Goal: Task Accomplishment & Management: Manage account settings

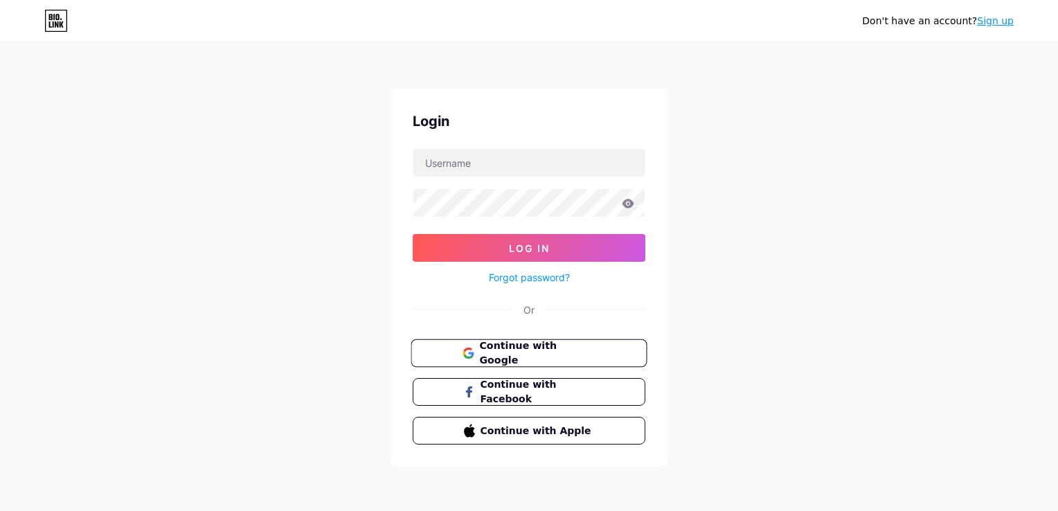
click at [518, 356] on span "Continue with Google" at bounding box center [537, 353] width 116 height 30
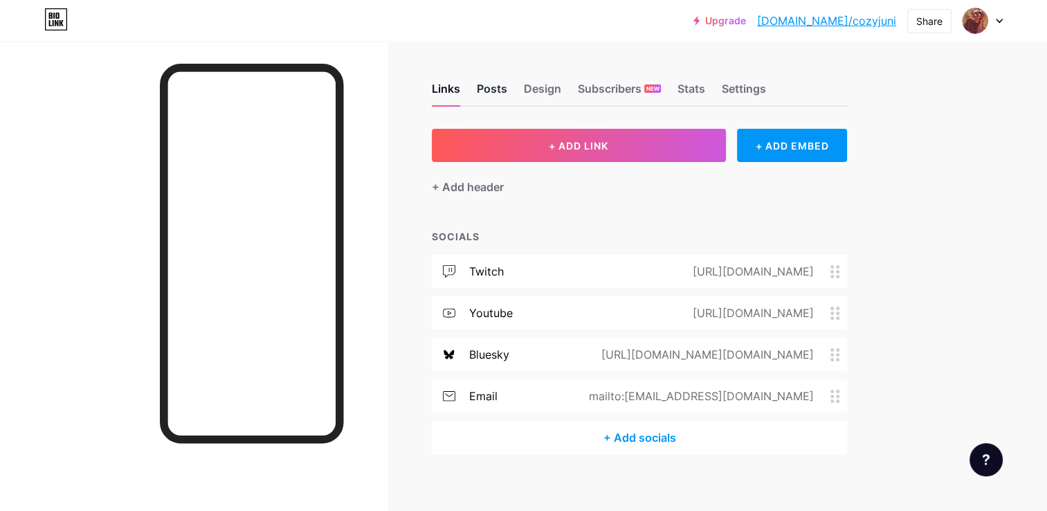
click at [499, 87] on div "Posts" at bounding box center [492, 92] width 30 height 25
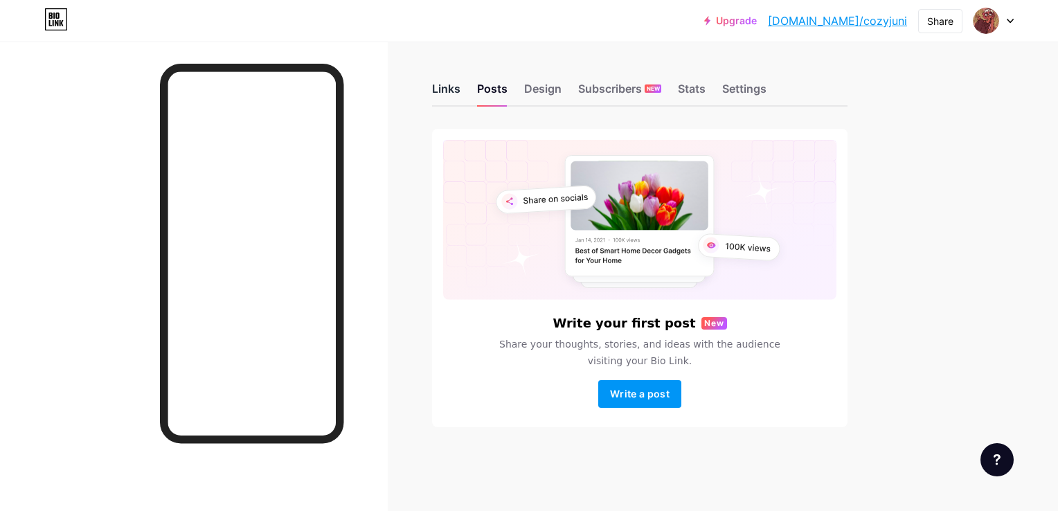
click at [440, 93] on div "Links" at bounding box center [446, 92] width 28 height 25
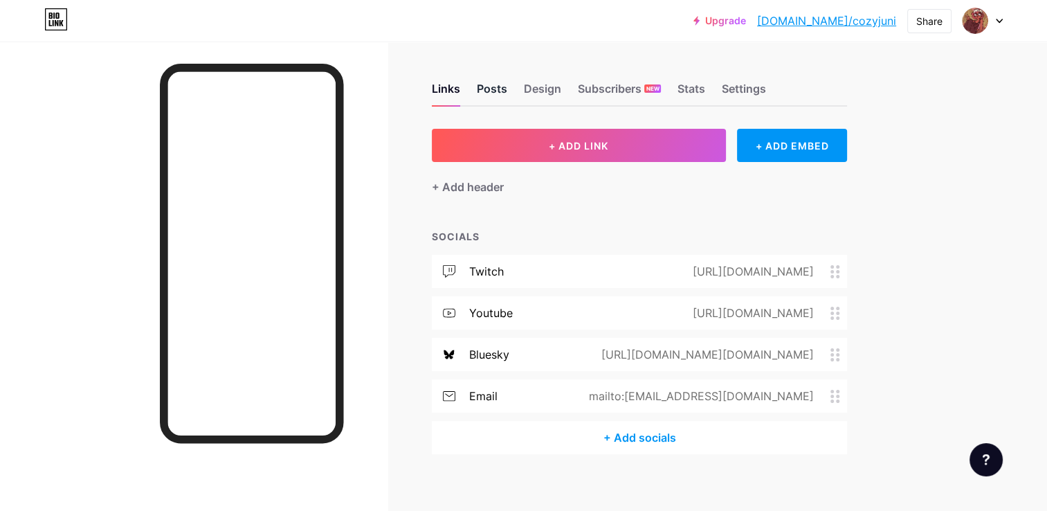
click at [500, 92] on div "Posts" at bounding box center [492, 92] width 30 height 25
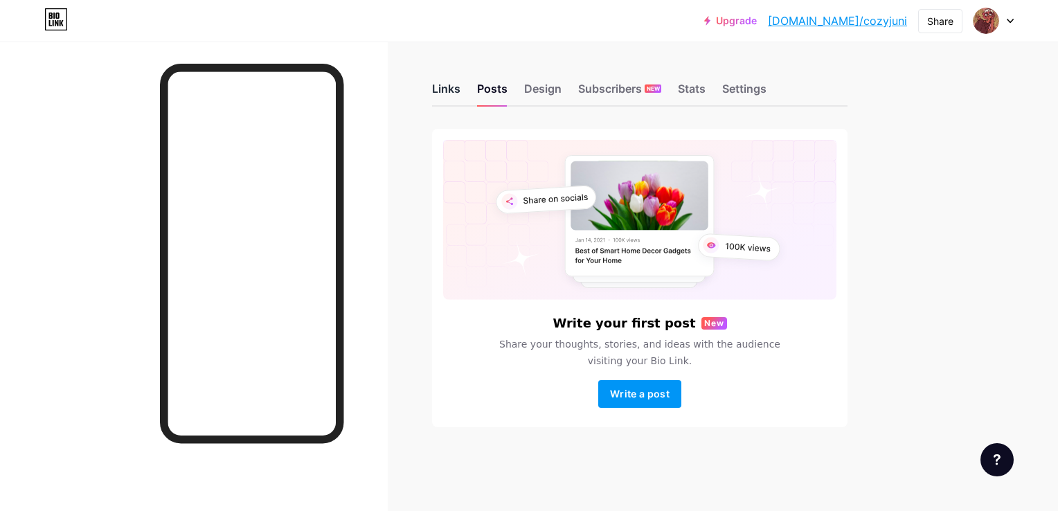
click at [440, 87] on div "Links" at bounding box center [446, 92] width 28 height 25
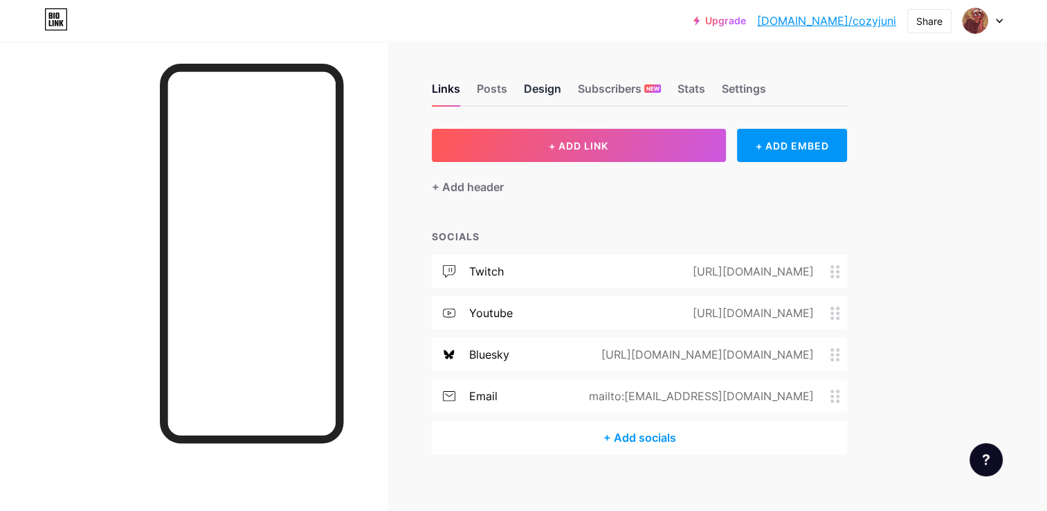
click at [532, 99] on div "Design" at bounding box center [542, 92] width 37 height 25
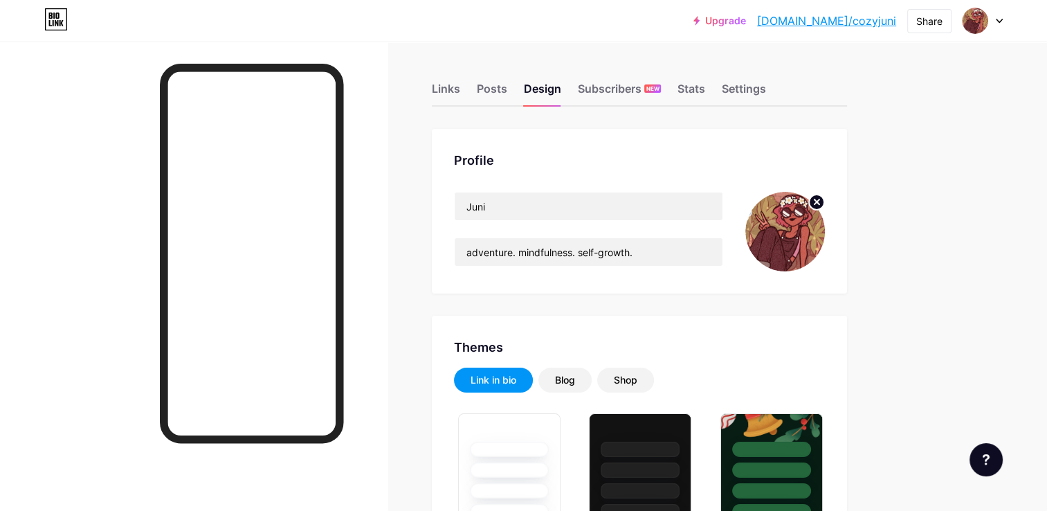
click at [819, 206] on circle at bounding box center [816, 201] width 15 height 15
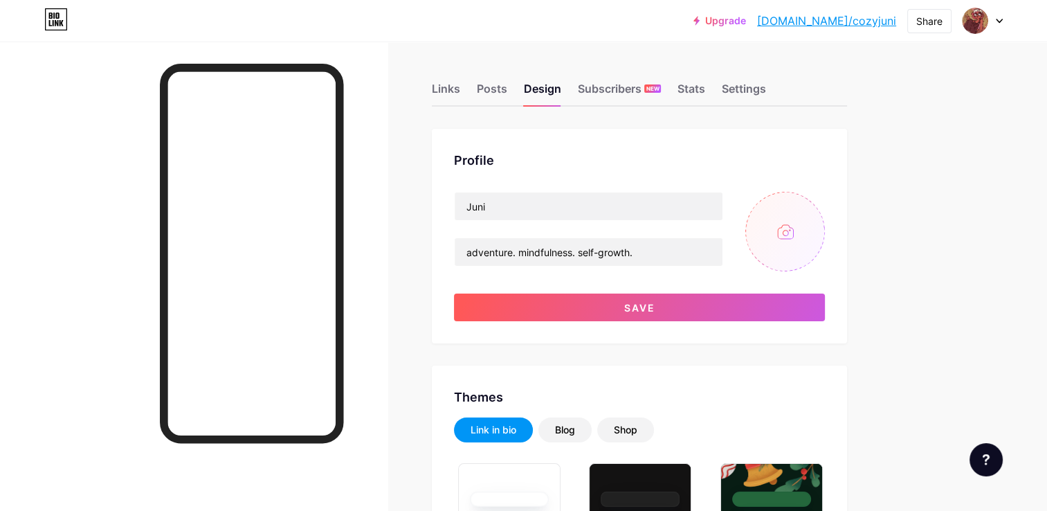
click at [791, 239] on input "file" at bounding box center [785, 232] width 80 height 80
click at [795, 236] on input "file" at bounding box center [785, 232] width 80 height 80
click at [768, 246] on input "file" at bounding box center [785, 232] width 80 height 80
type input "C:\fakepath\bafkreifmv6vxw6veccny742krp35lksp5a7x5j72s2dpyoeedgrhffk7my.jpg"
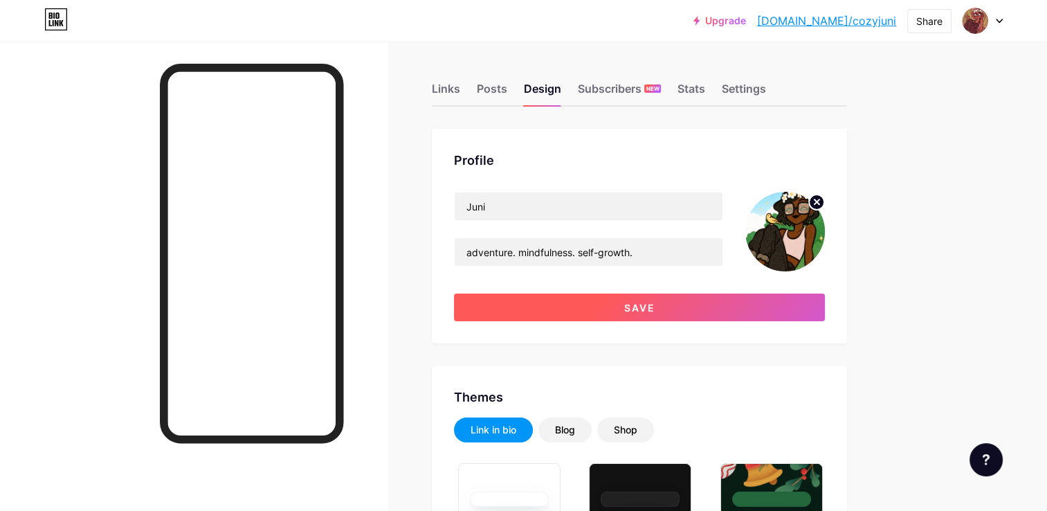
click at [519, 316] on button "Save" at bounding box center [639, 307] width 371 height 28
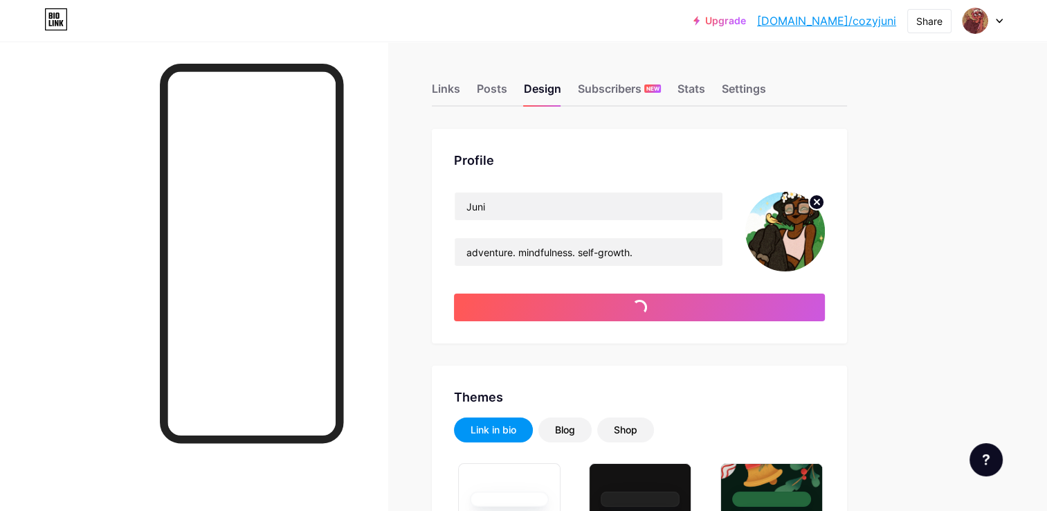
type input "#ffffff"
